Goal: Check status: Check status

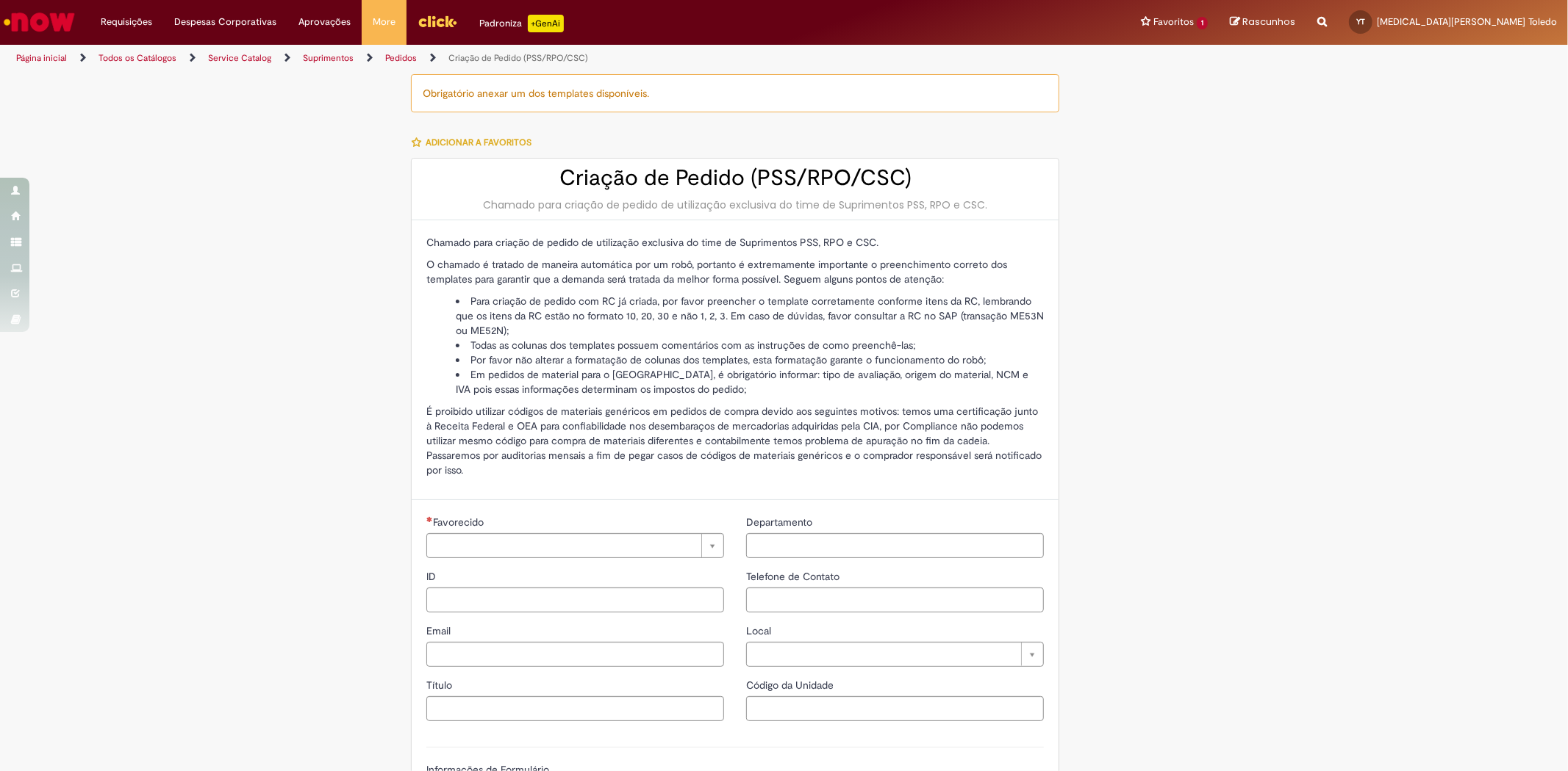
type input "********"
type input "**********"
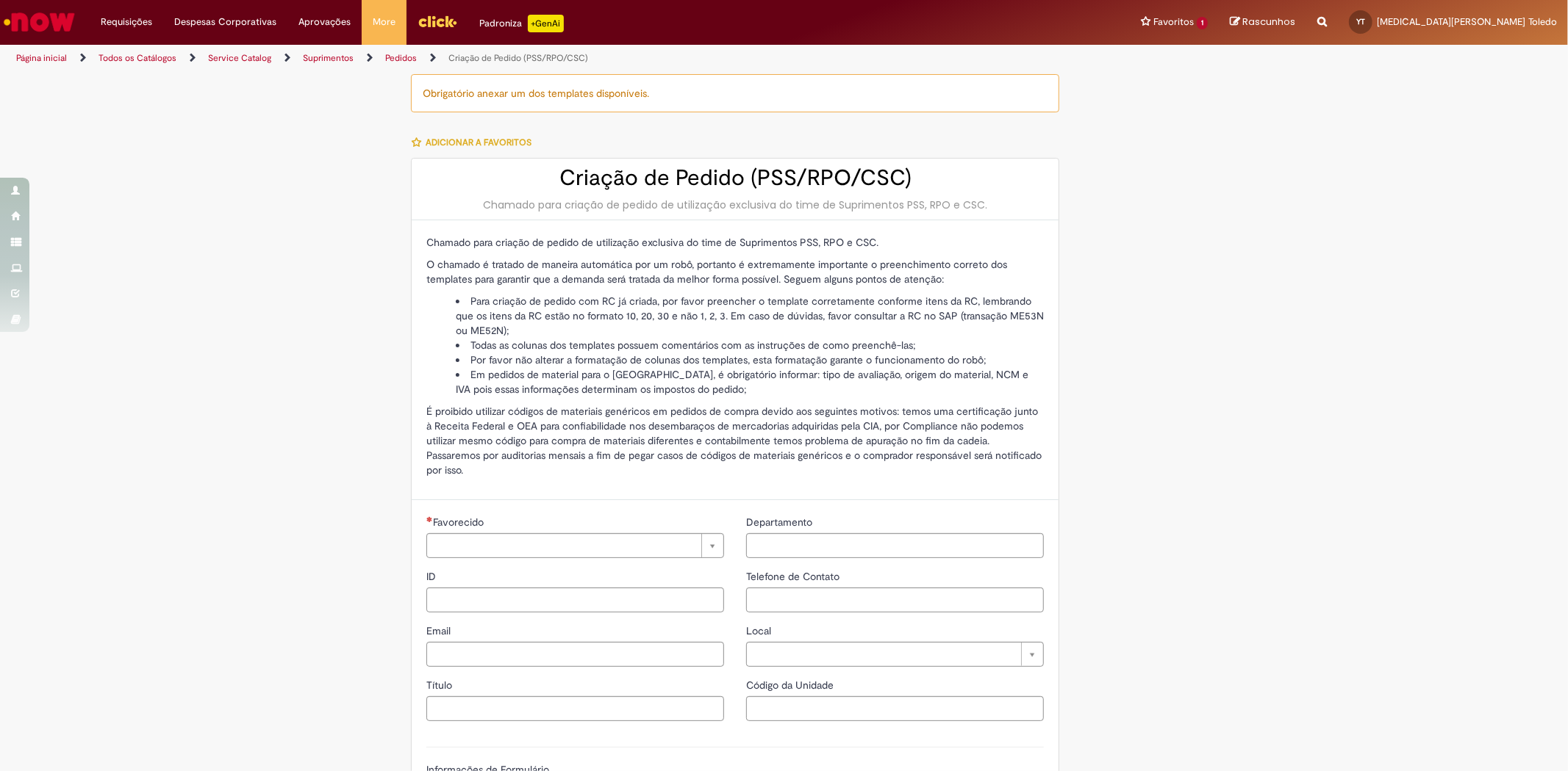
type input "****"
type input "**********"
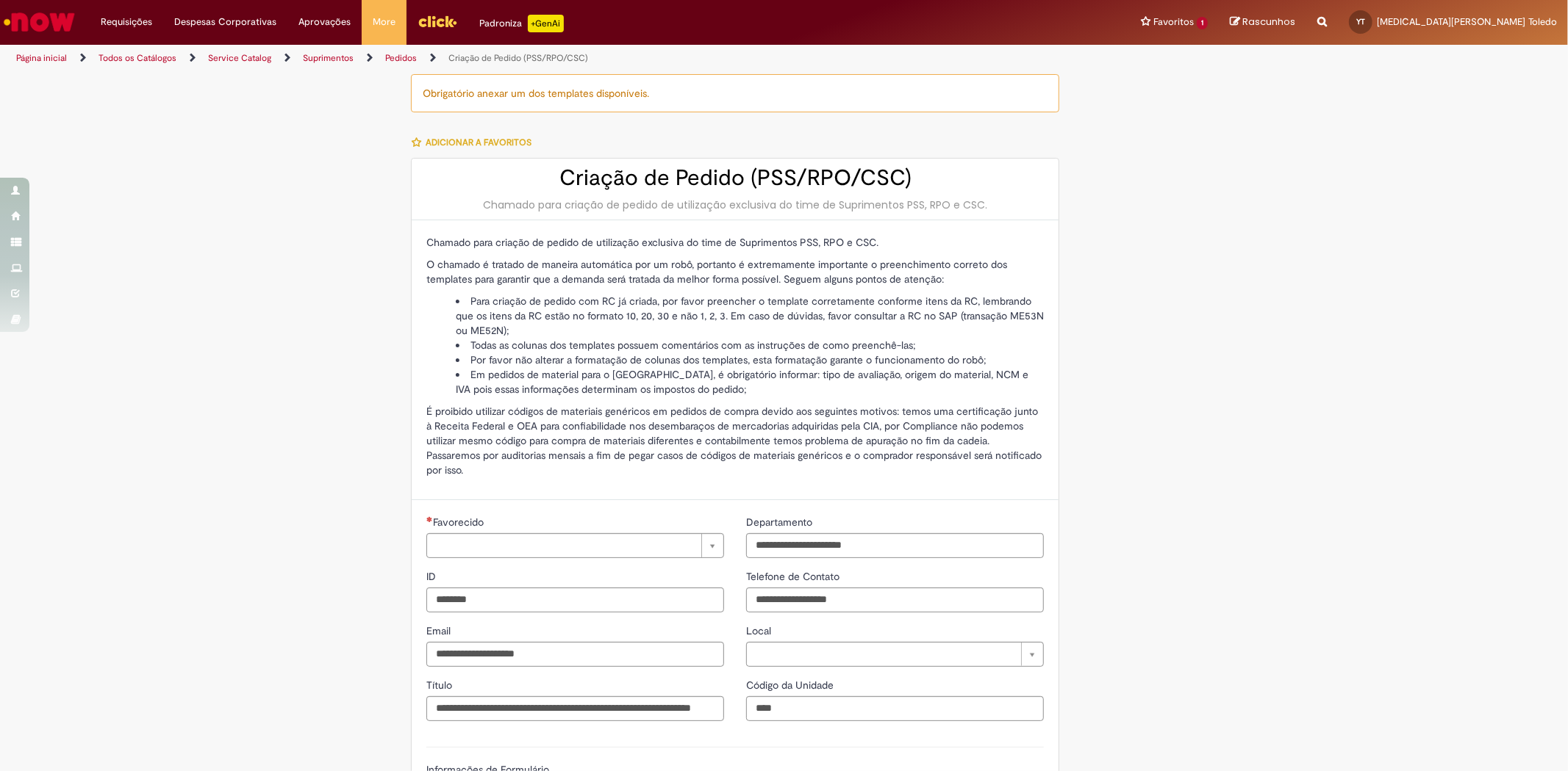
type input "**********"
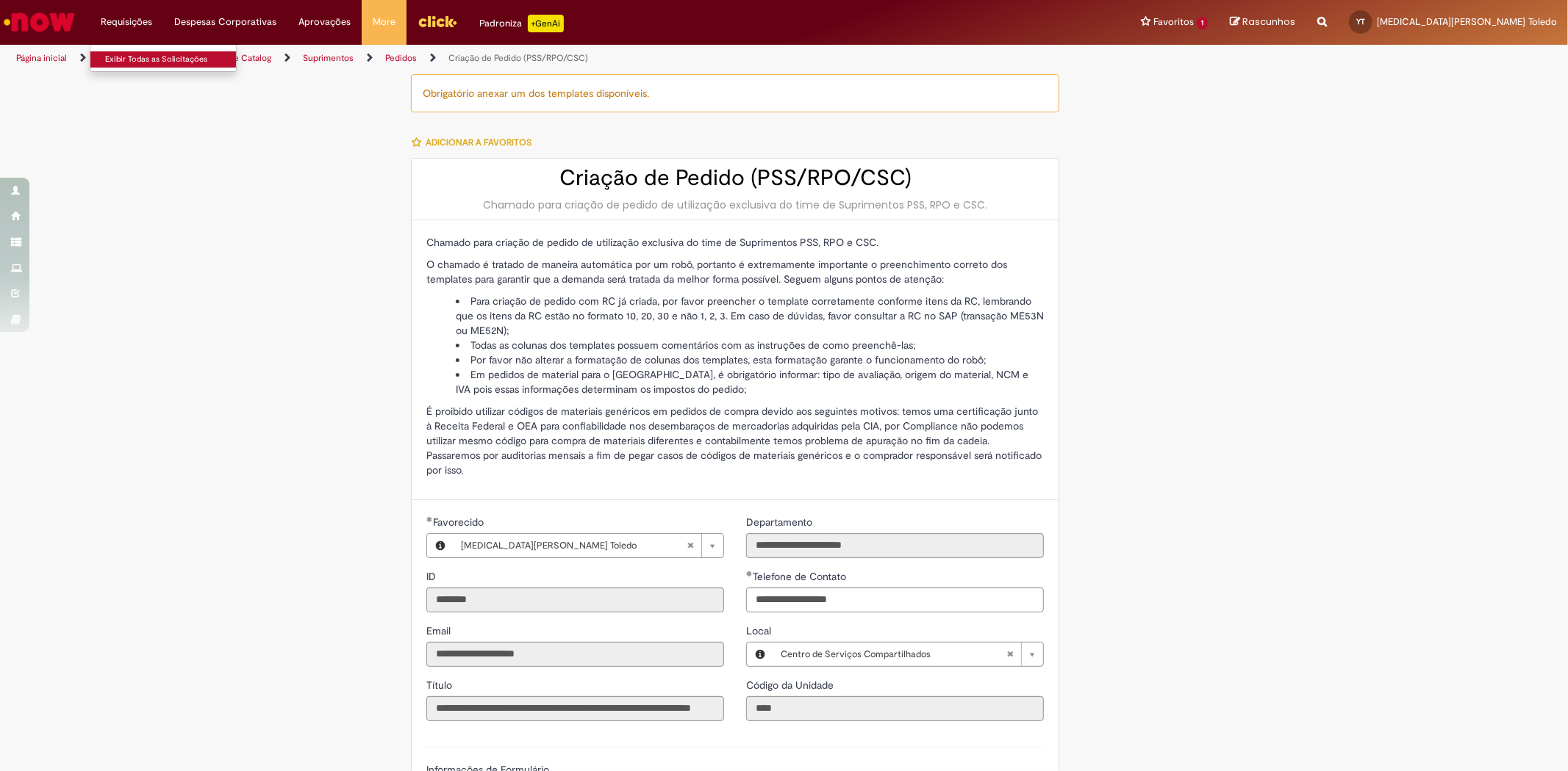
click at [155, 56] on link "Exibir Todas as Solicitações" at bounding box center [171, 59] width 162 height 16
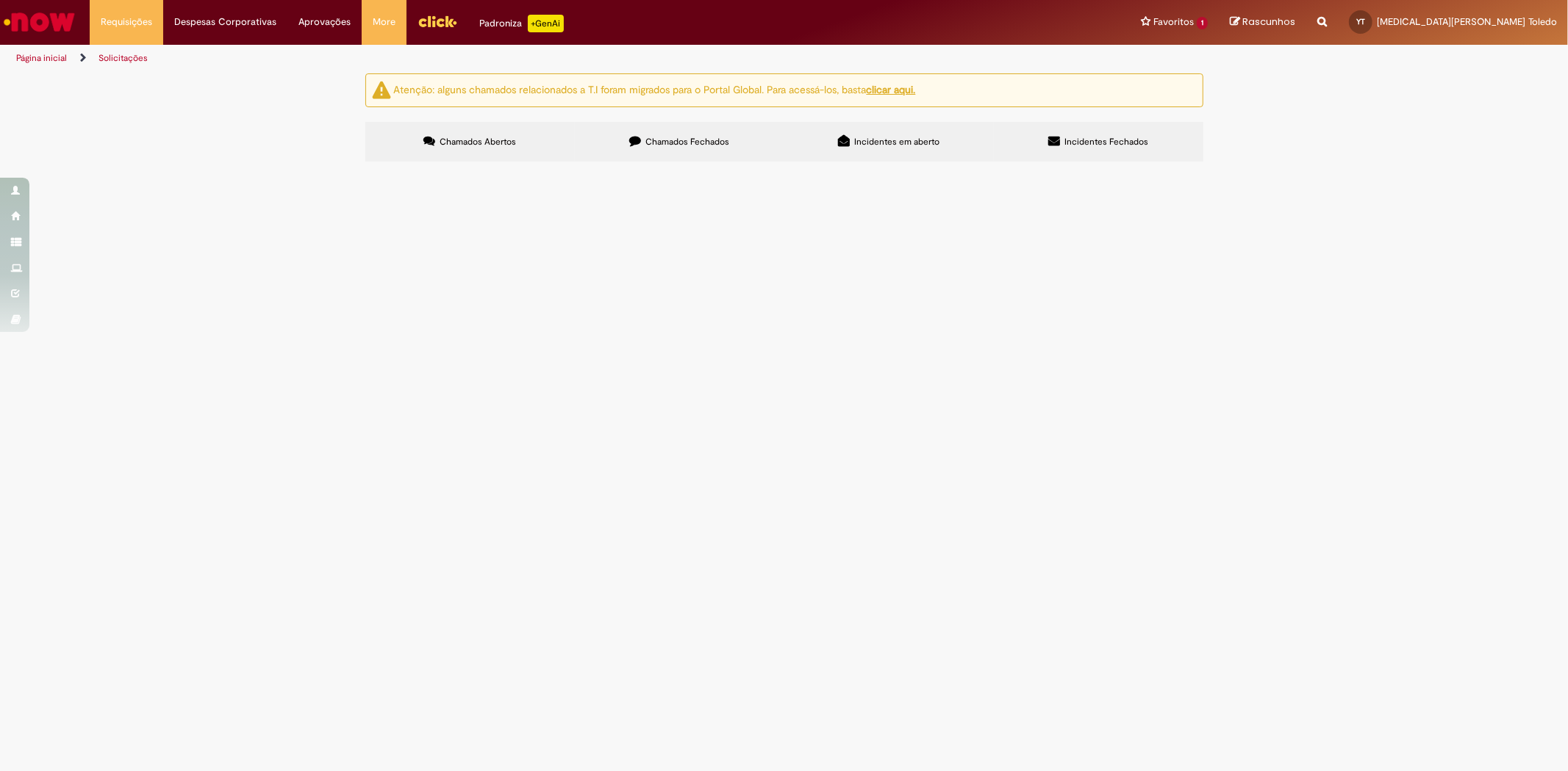
click at [0, 0] on section "Itens solicitados Exportar como PDF Exportar como Excel Exportar como CSV Solic…" at bounding box center [0, 0] width 0 height 0
click at [663, 155] on label "Chamados Fechados" at bounding box center [679, 141] width 209 height 40
click at [643, 127] on label "Chamados Fechados" at bounding box center [679, 141] width 209 height 40
click at [0, 0] on link at bounding box center [0, 0] width 0 height 0
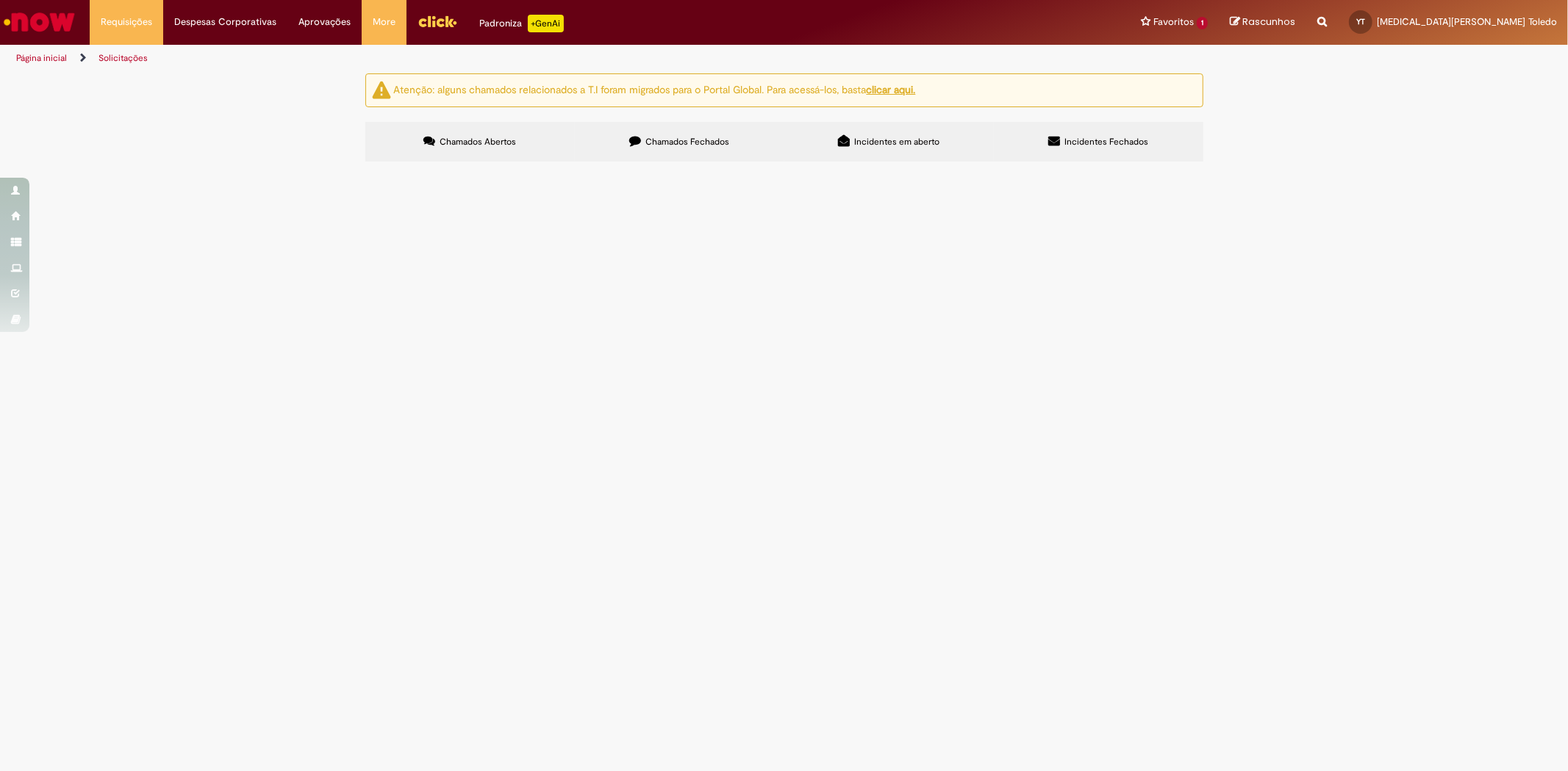
scroll to position [364, 0]
click at [0, 0] on link at bounding box center [0, 0] width 0 height 0
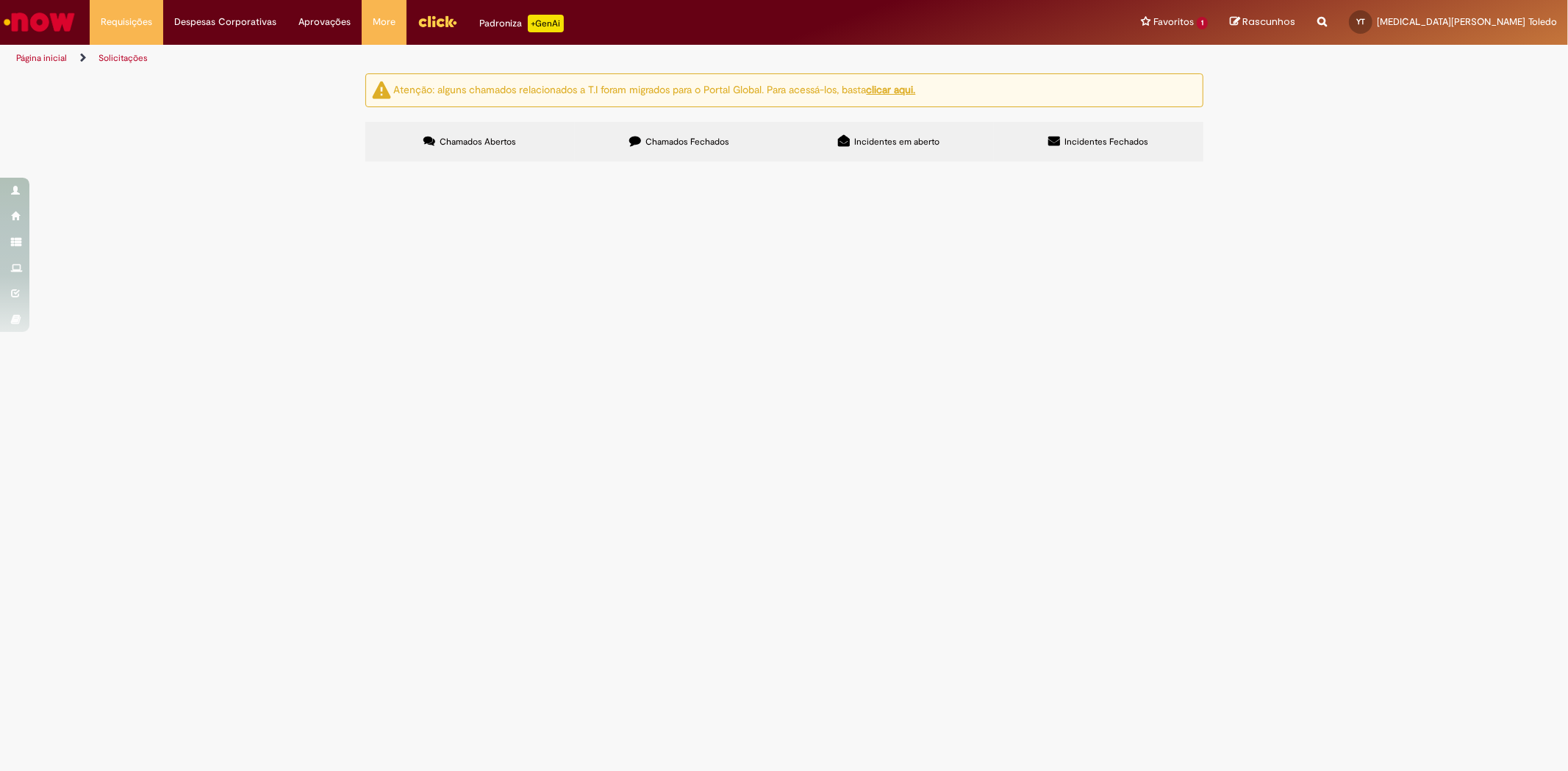
click at [0, 0] on div at bounding box center [0, 0] width 0 height 0
click at [0, 0] on link at bounding box center [0, 0] width 0 height 0
click at [0, 0] on span "olá, criar pedidos wareclouds pfv" at bounding box center [0, 0] width 0 height 0
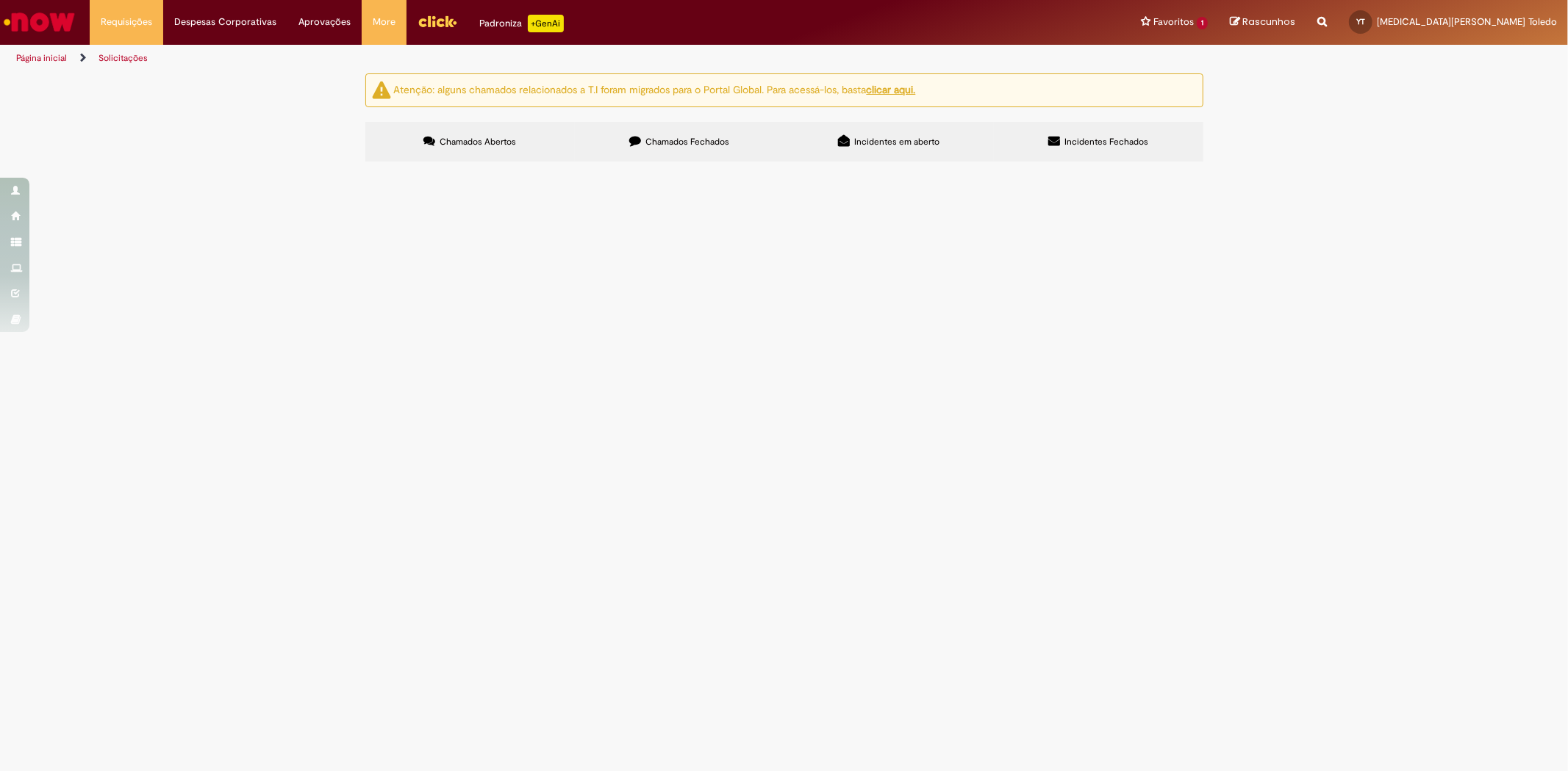
click at [0, 0] on span "criar pedidos wareclouds "geo ok"" at bounding box center [0, 0] width 0 height 0
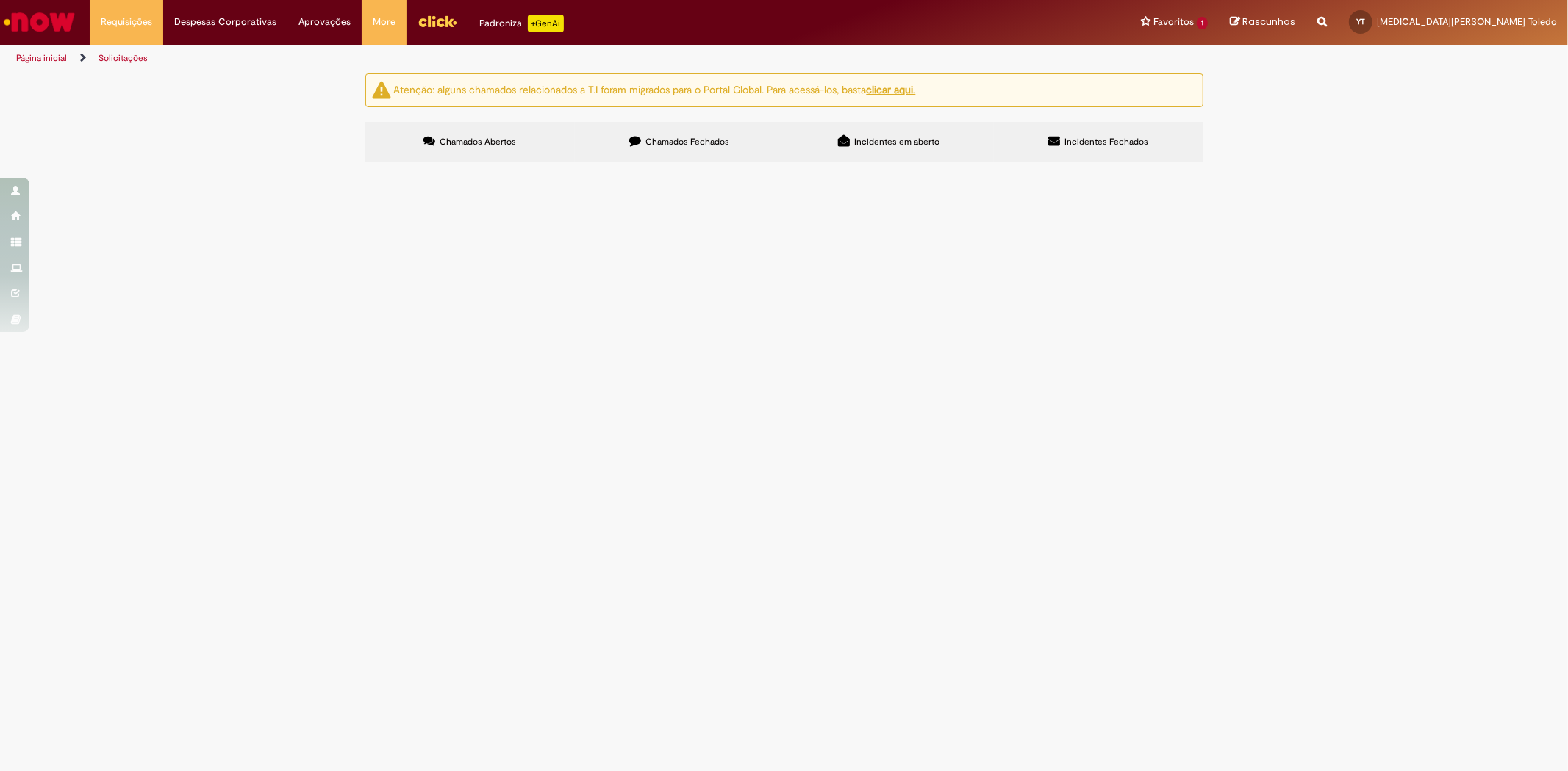
click at [0, 0] on span "Criação de Pedido (PSS/RPO/CSC)" at bounding box center [0, 0] width 0 height 0
click at [0, 0] on span "R13332139" at bounding box center [0, 0] width 0 height 0
copy td "R13332139"
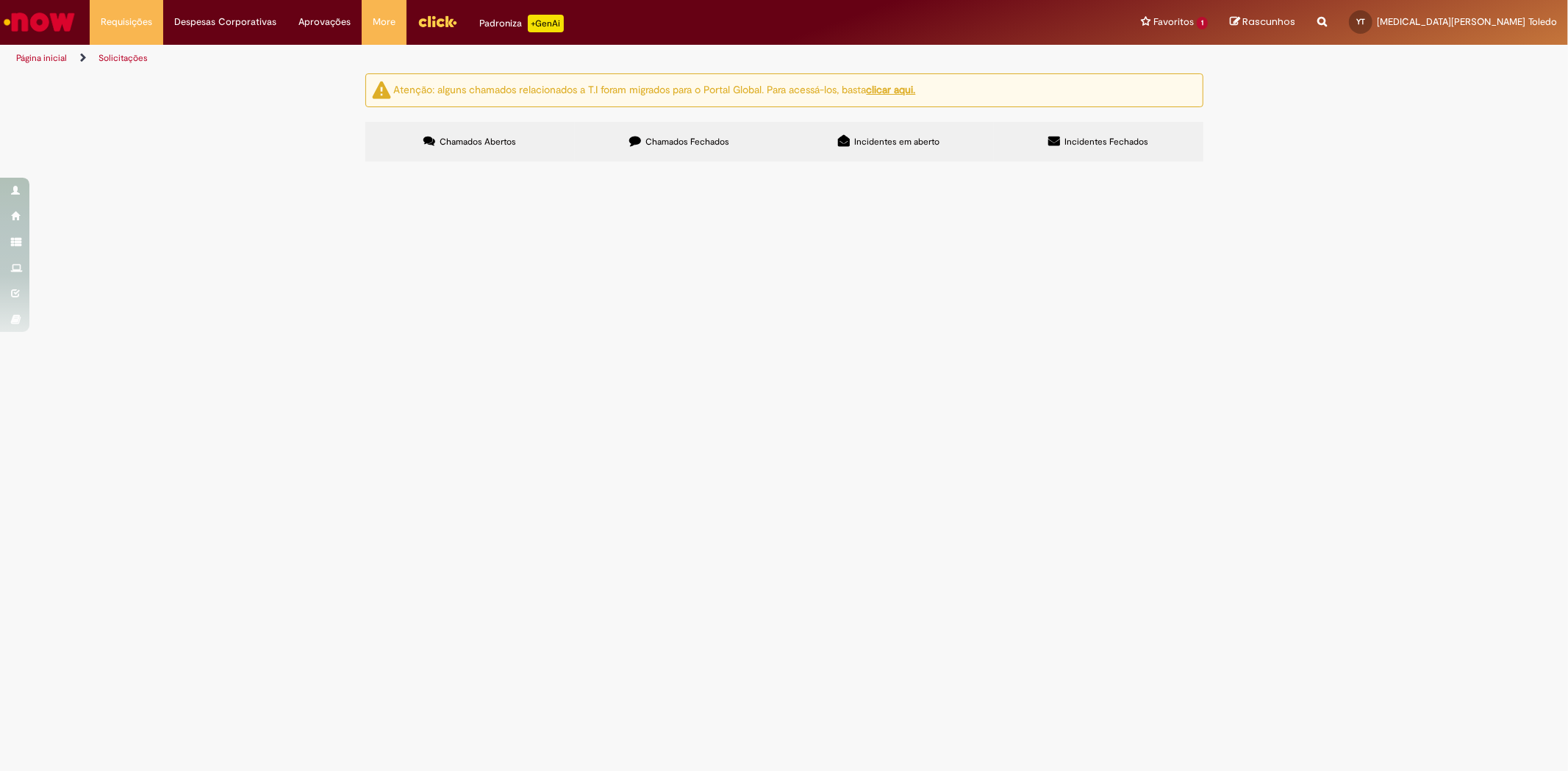
click at [0, 0] on span "R13344357" at bounding box center [0, 0] width 0 height 0
click at [0, 0] on span "R13332130" at bounding box center [0, 0] width 0 height 0
click at [0, 0] on span "R13332139" at bounding box center [0, 0] width 0 height 0
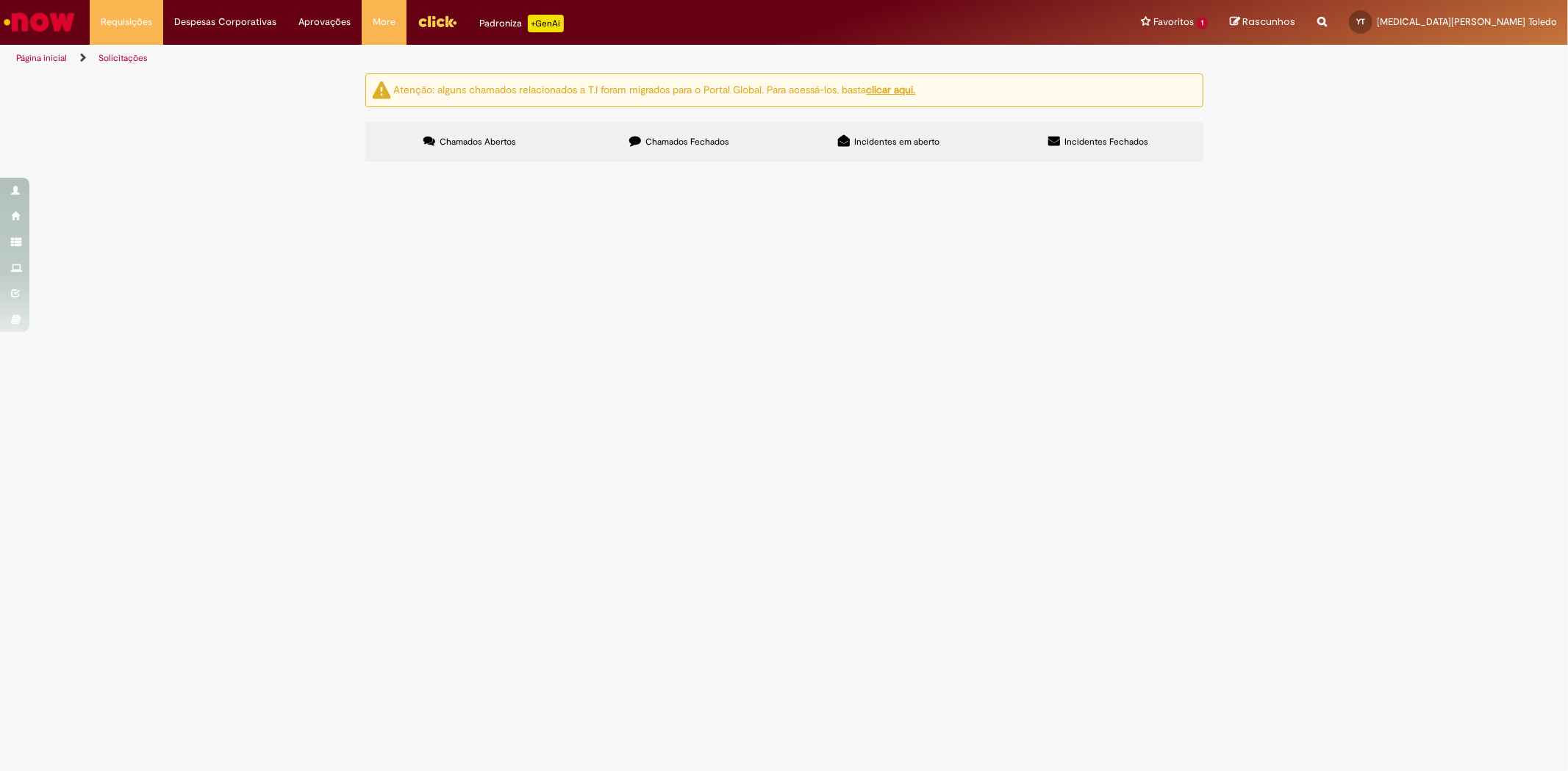
click at [0, 0] on span "criar pedidos wareclouds "geo ok"" at bounding box center [0, 0] width 0 height 0
click at [0, 0] on td "criar pedidos wareclouds "geo ok"" at bounding box center [0, 0] width 0 height 0
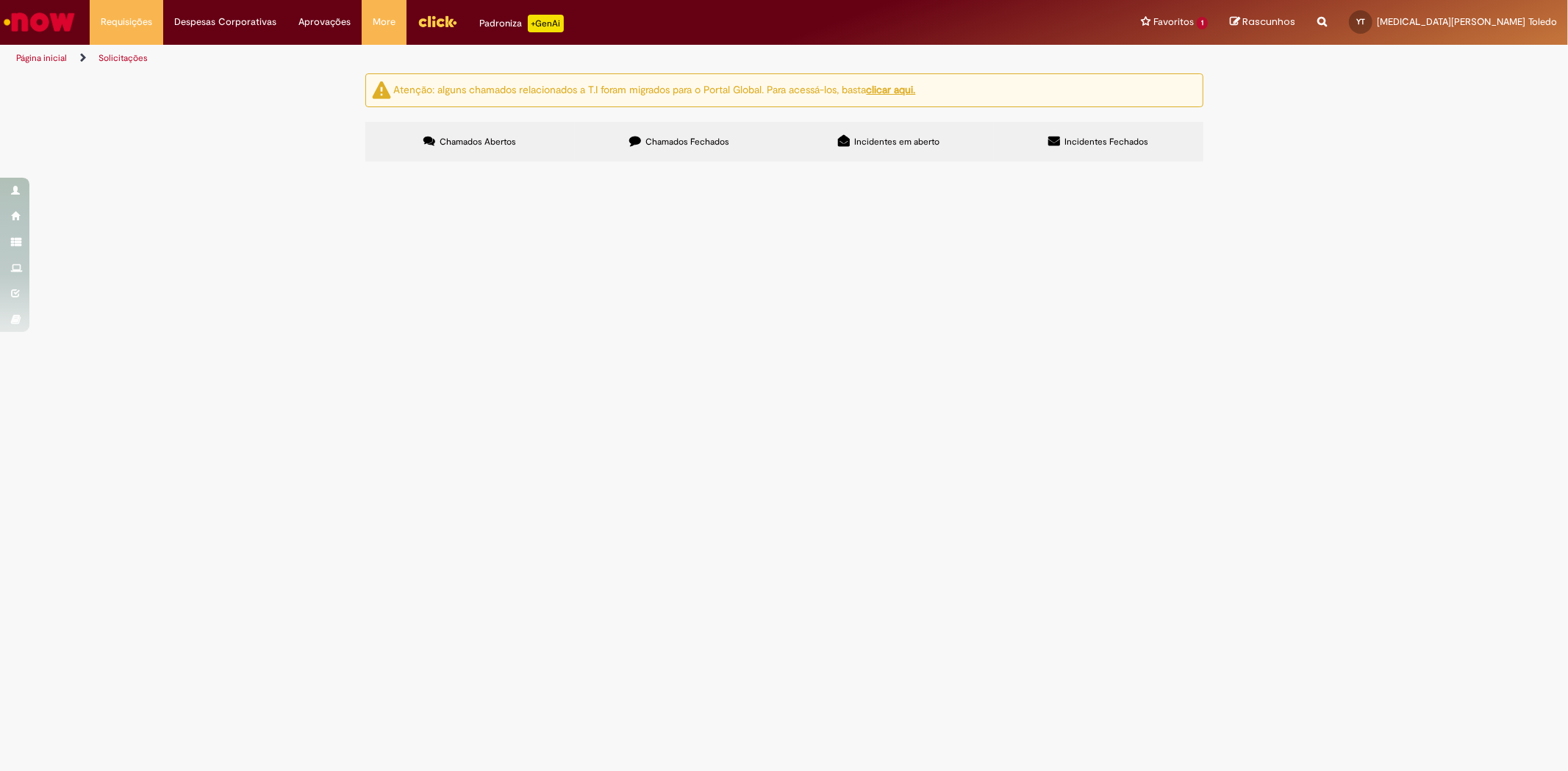
click at [0, 0] on td "criar pedidos wareclouds "geo ok"" at bounding box center [0, 0] width 0 height 0
click at [0, 0] on td "R13332139" at bounding box center [0, 0] width 0 height 0
click at [0, 0] on span "R13332139" at bounding box center [0, 0] width 0 height 0
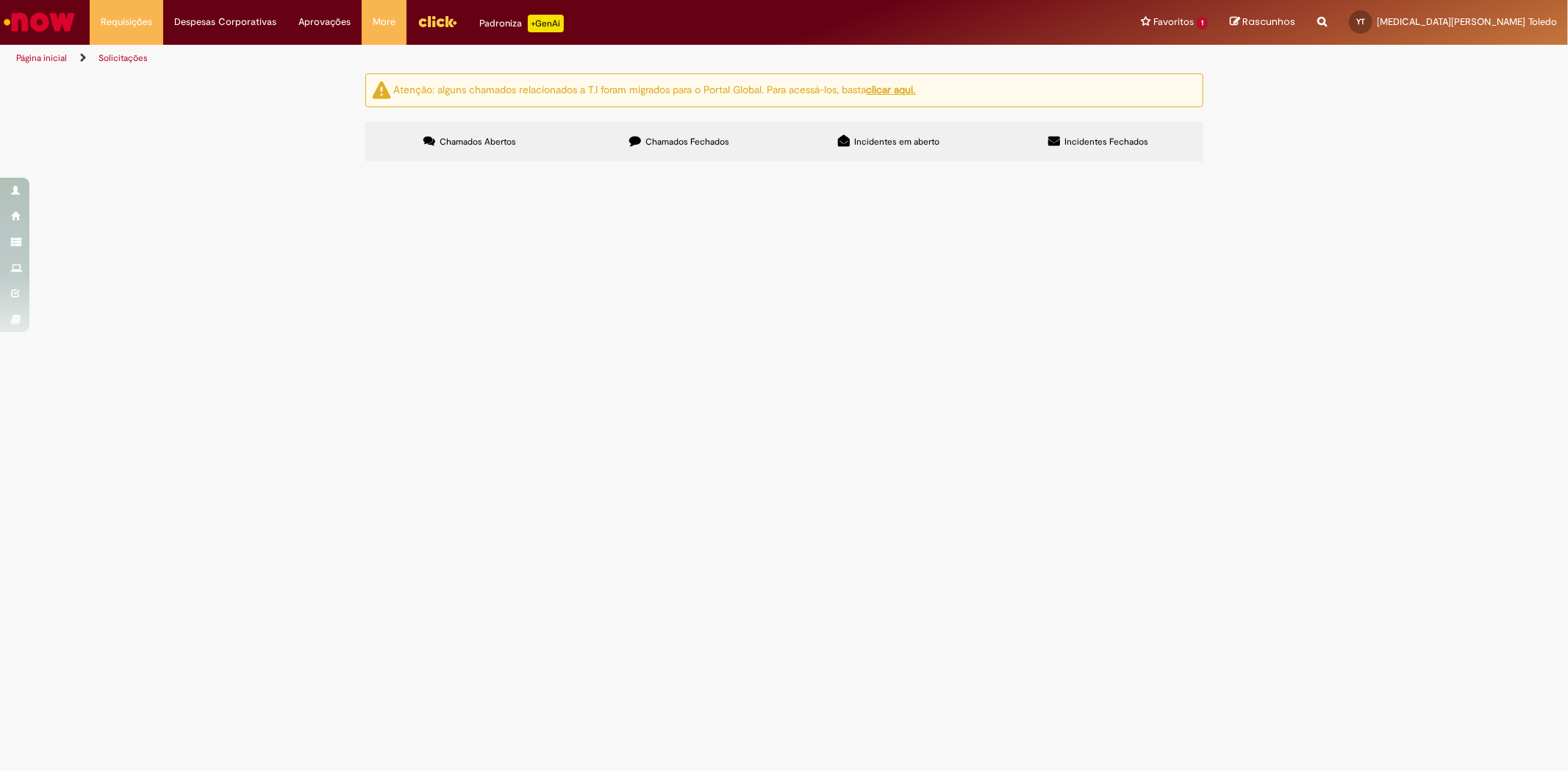
click at [0, 0] on span "R13332139" at bounding box center [0, 0] width 0 height 0
click at [0, 0] on span "Criação de Pedido (PSS/RPO/CSC)" at bounding box center [0, 0] width 0 height 0
click at [0, 0] on span "R13332139" at bounding box center [0, 0] width 0 height 0
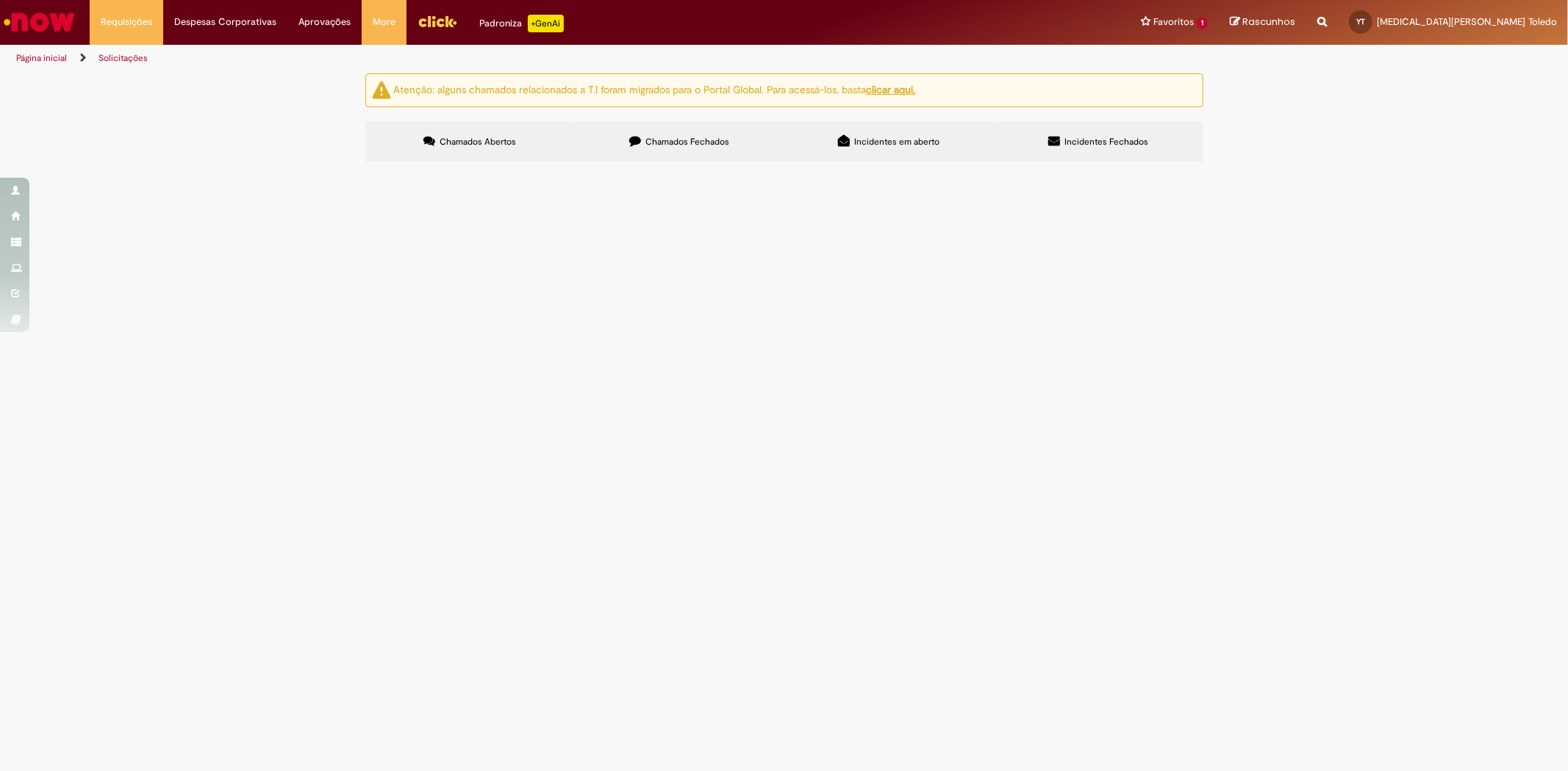
click at [0, 0] on span "R13332139" at bounding box center [0, 0] width 0 height 0
click at [0, 0] on td "criar pedidos wareclouds "geo ok"" at bounding box center [0, 0] width 0 height 0
click at [0, 0] on span "criar pedidos wareclouds "geo ok"" at bounding box center [0, 0] width 0 height 0
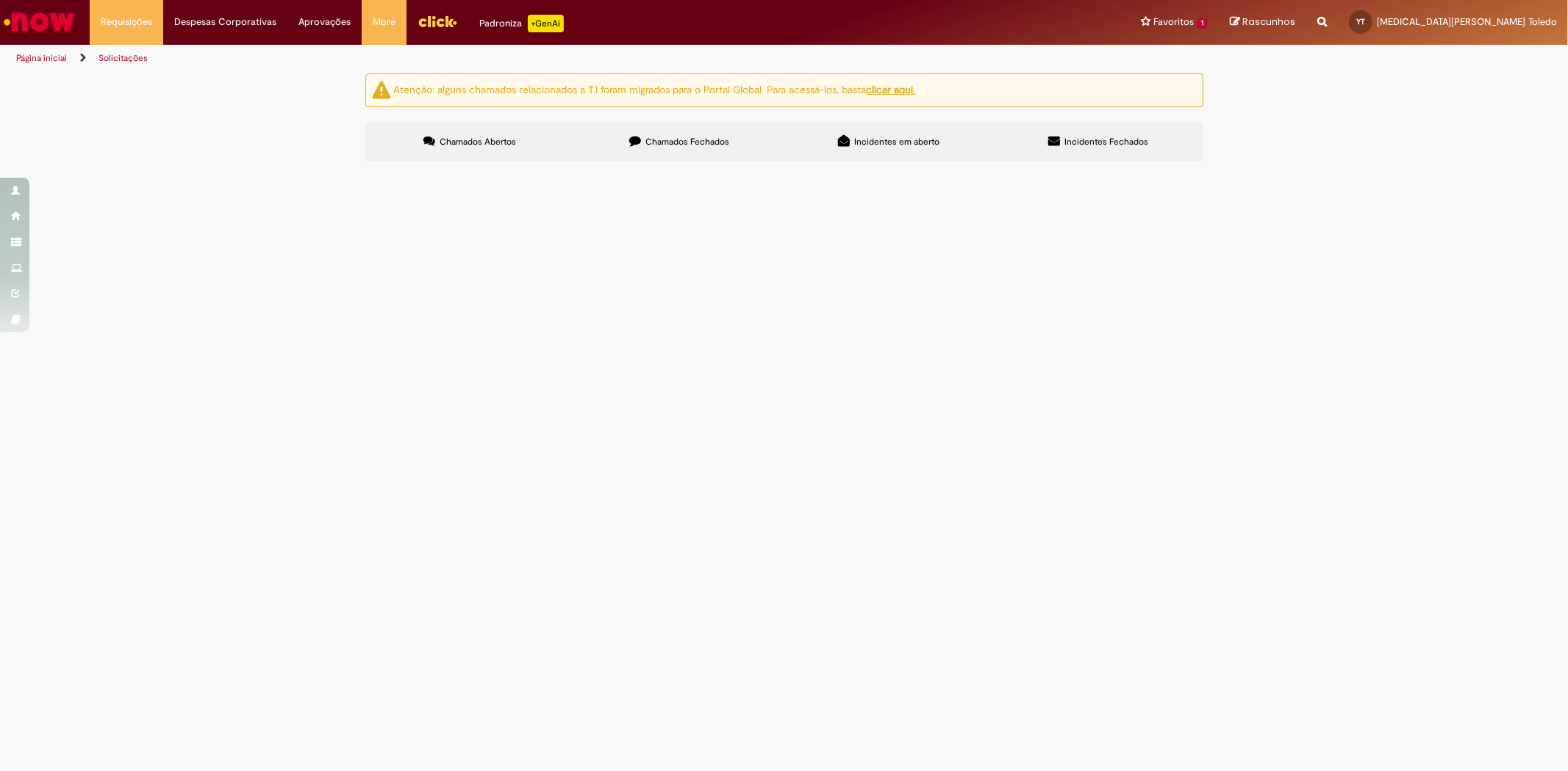
click at [0, 0] on span "criar pedidos wareclouds "geo ok"" at bounding box center [0, 0] width 0 height 0
click at [0, 0] on td at bounding box center [0, 0] width 0 height 0
click at [0, 0] on span "Solucionado" at bounding box center [0, 0] width 0 height 0
click at [0, 0] on td at bounding box center [0, 0] width 0 height 0
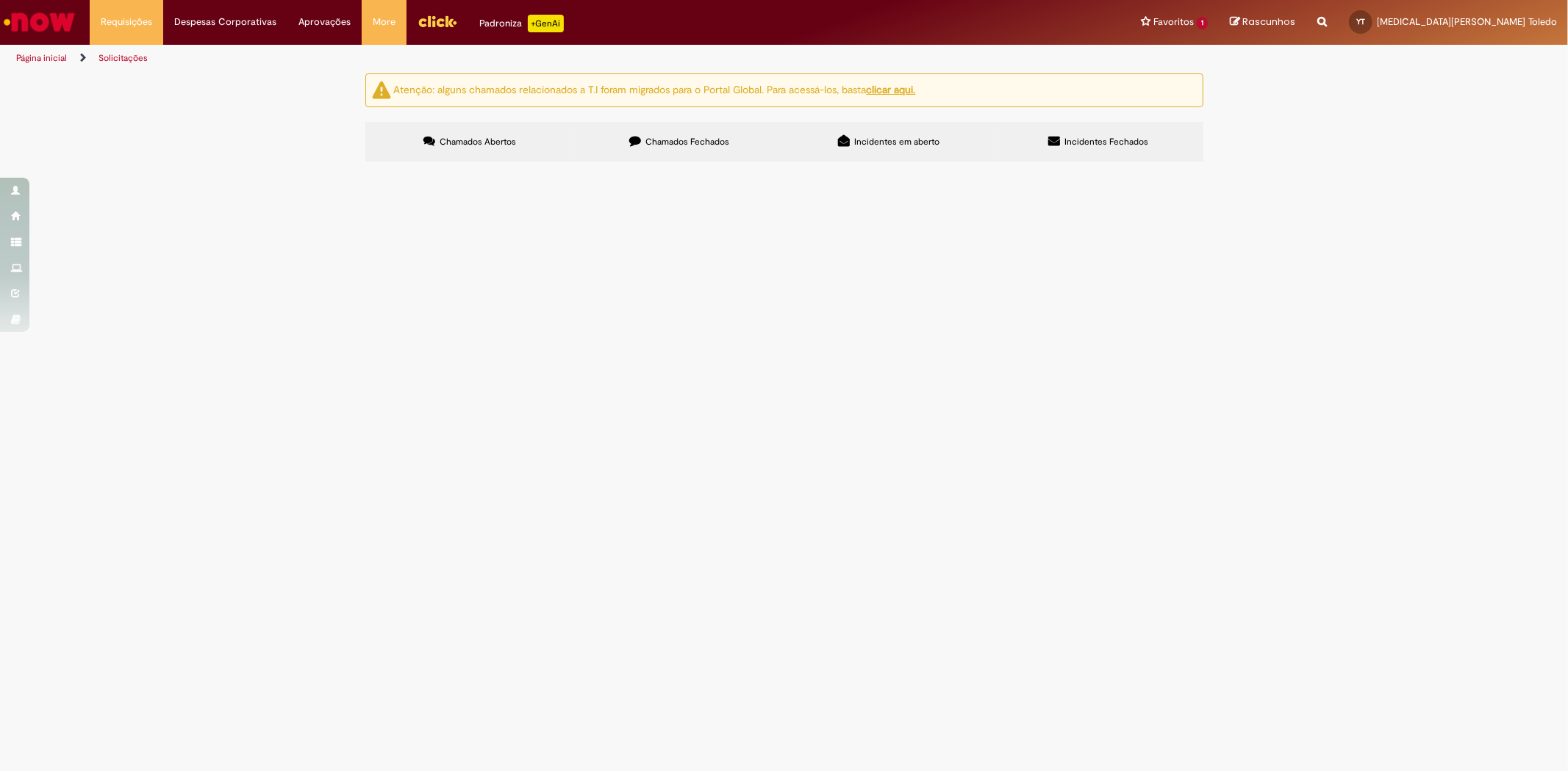
click at [0, 0] on button at bounding box center [0, 0] width 0 height 0
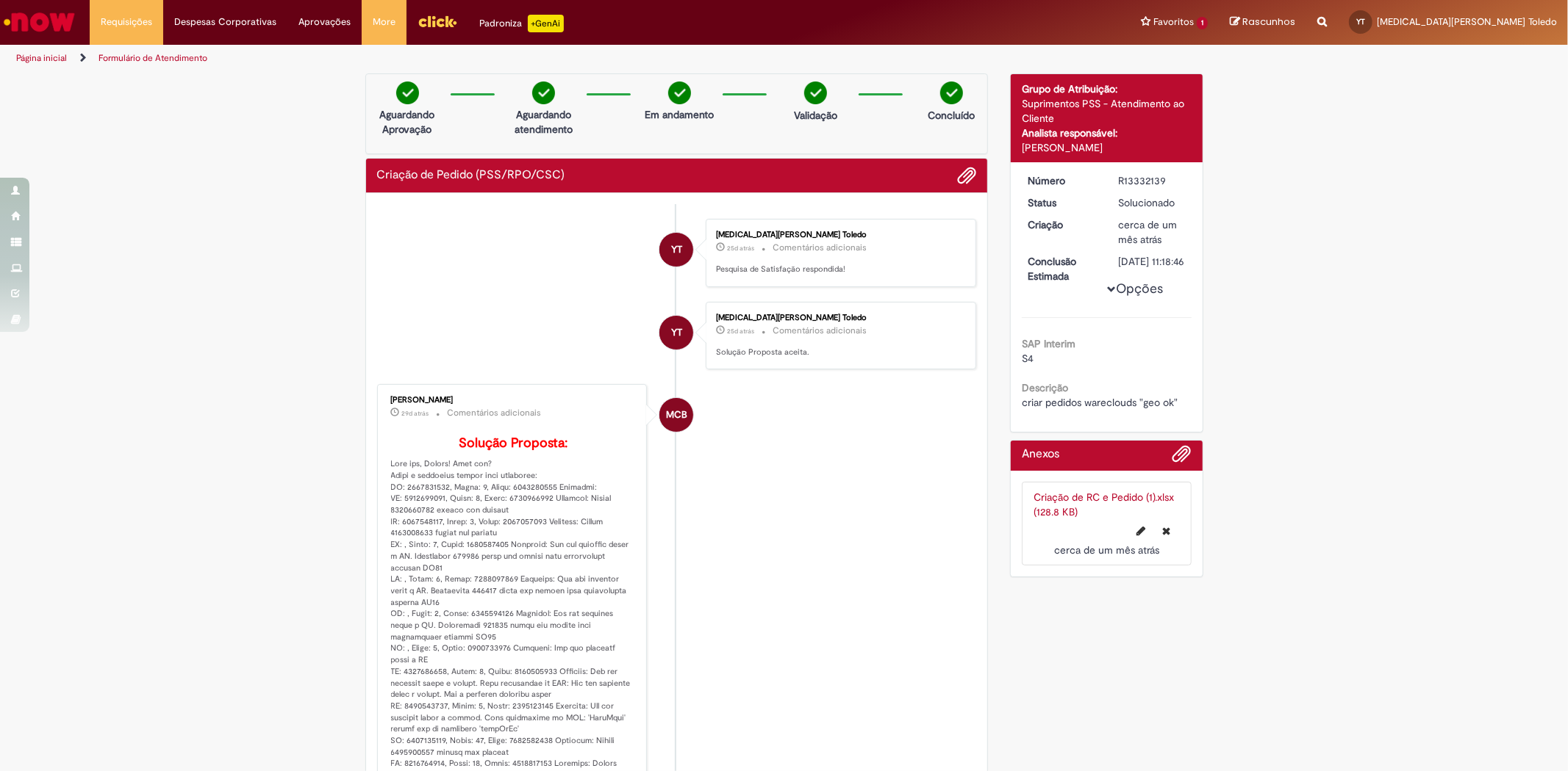
click at [1082, 509] on link "Criação de RC e Pedido (1).xlsx (128.8 KB)" at bounding box center [1104, 505] width 141 height 28
